Goal: Check status

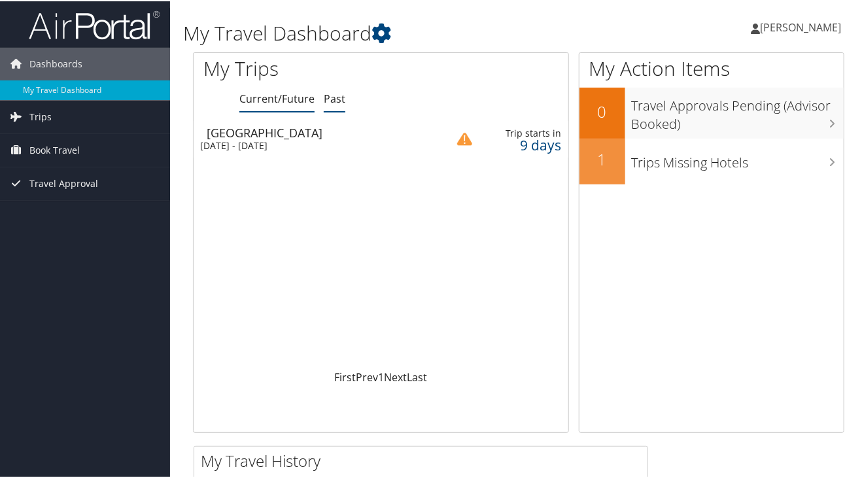
click at [330, 103] on link "Past" at bounding box center [335, 97] width 22 height 14
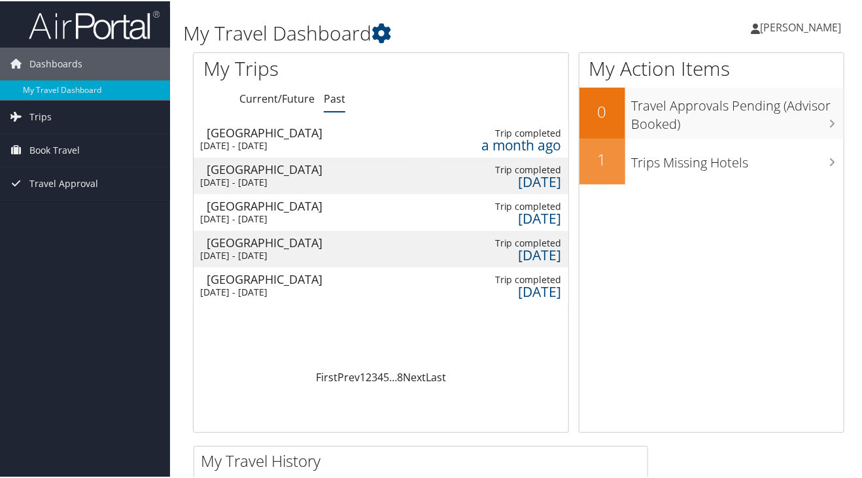
click at [335, 141] on div "[DATE] - [DATE]" at bounding box center [304, 145] width 209 height 12
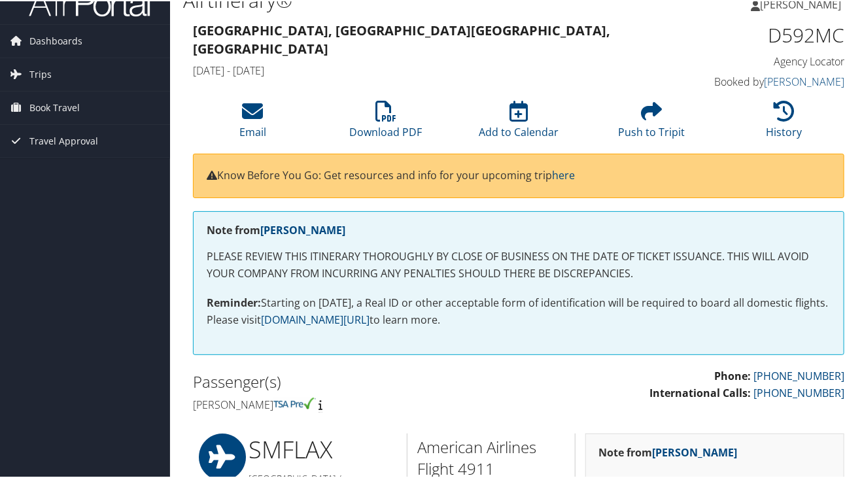
scroll to position [22, 0]
click at [375, 116] on icon at bounding box center [385, 110] width 21 height 21
